Goal: Find contact information: Find contact information

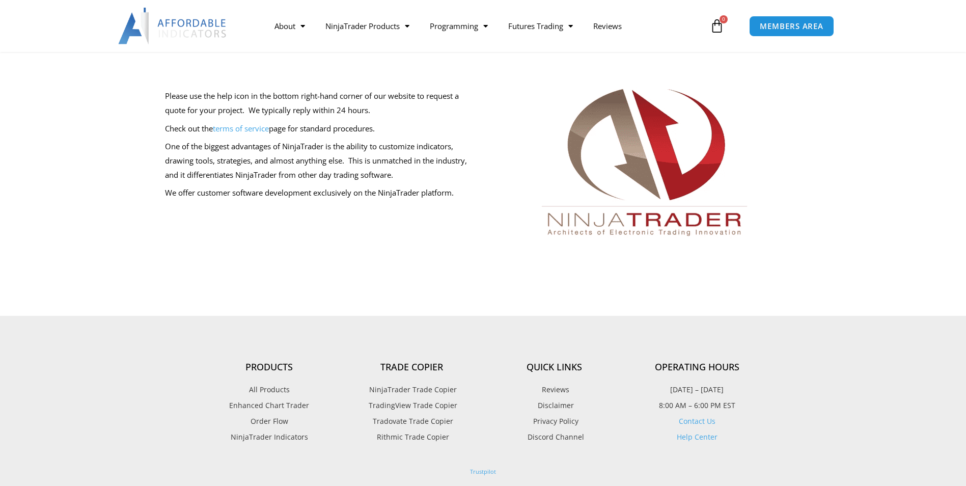
scroll to position [204, 0]
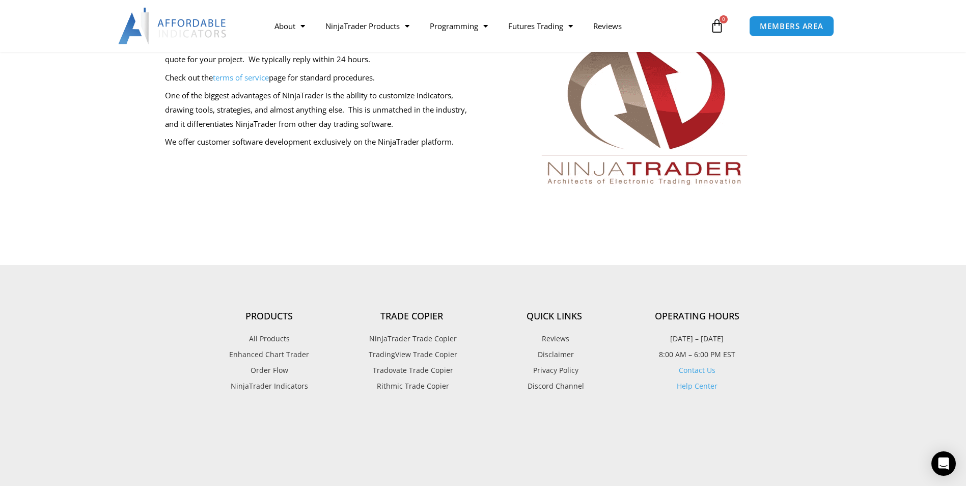
click at [698, 371] on link "Contact Us" at bounding box center [697, 370] width 37 height 10
